Goal: Task Accomplishment & Management: Manage account settings

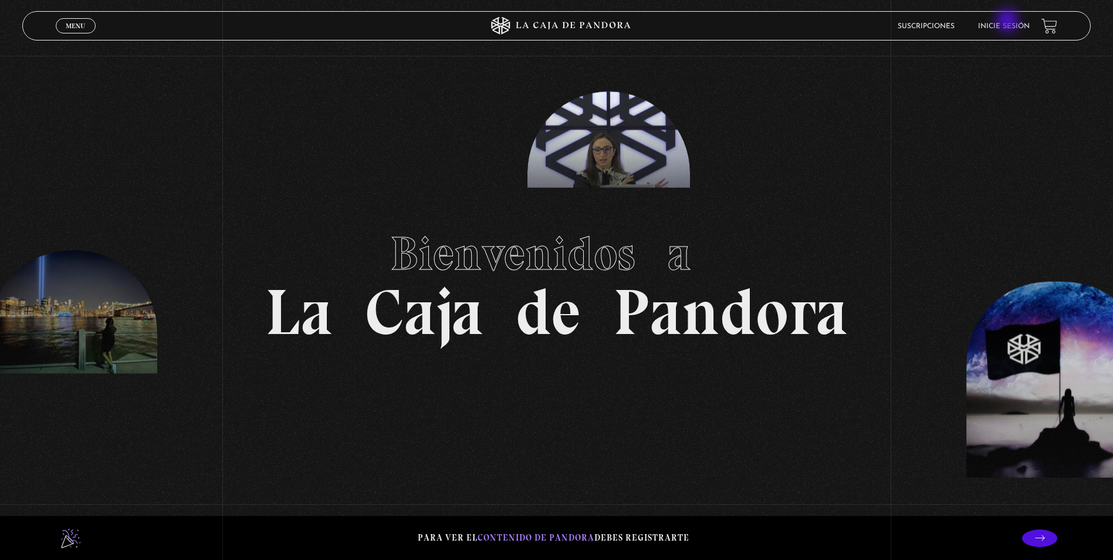
click at [1015, 19] on li "Inicie sesión" at bounding box center [1004, 26] width 52 height 18
click at [1017, 26] on link "Inicie sesión" at bounding box center [1004, 26] width 52 height 7
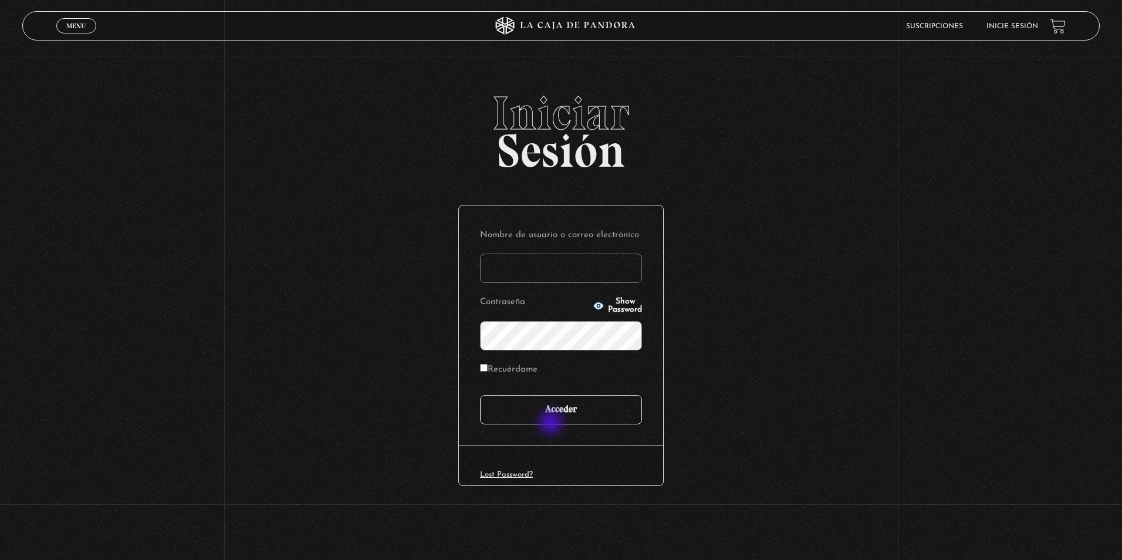
type input "[EMAIL_ADDRESS][DOMAIN_NAME]"
click at [548, 410] on input "Acceder" at bounding box center [561, 409] width 162 height 29
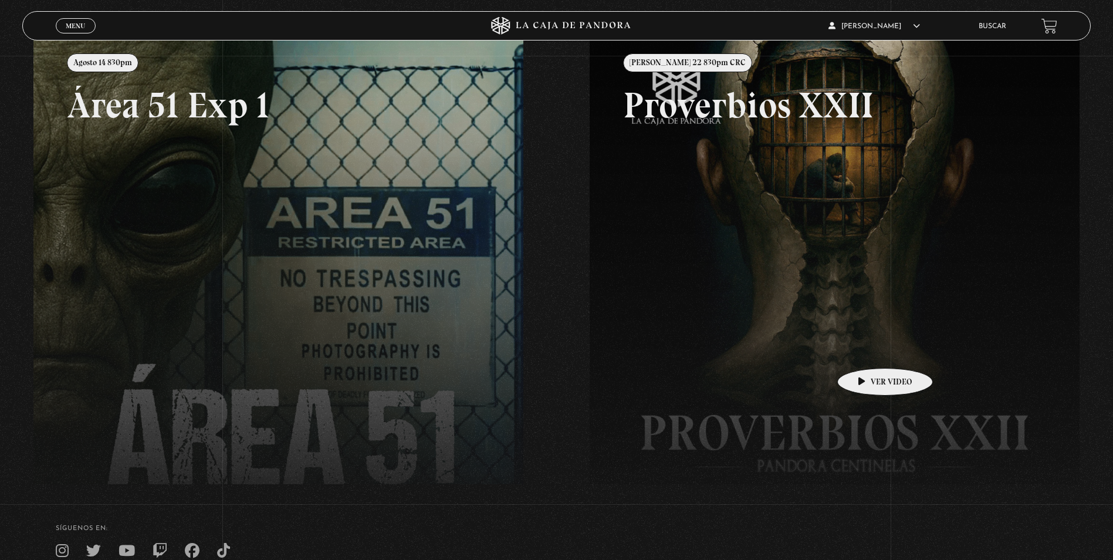
scroll to position [59, 0]
